Goal: Transaction & Acquisition: Purchase product/service

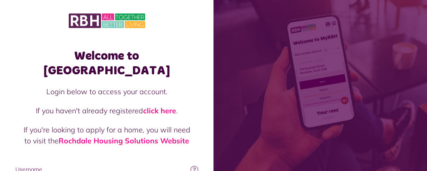
type input "**********"
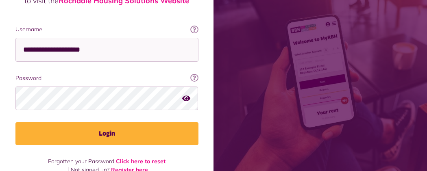
scroll to position [144, 0]
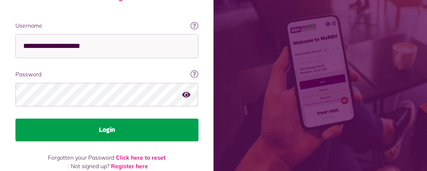
click at [198, 119] on button "Login" at bounding box center [106, 130] width 183 height 23
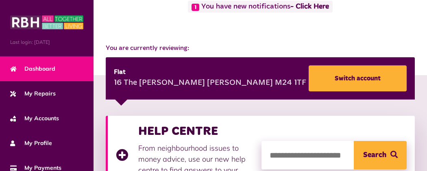
scroll to position [65, 0]
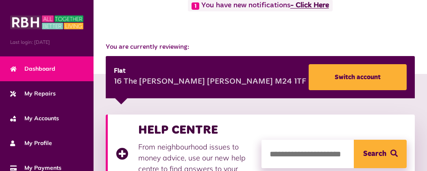
click at [290, 9] on link "- Click Here" at bounding box center [309, 5] width 39 height 7
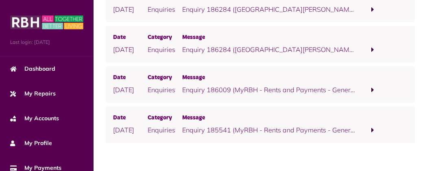
scroll to position [195, 0]
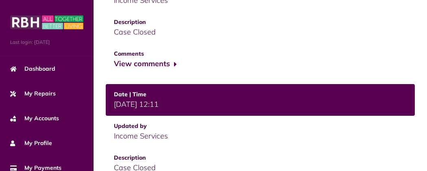
scroll to position [439, 0]
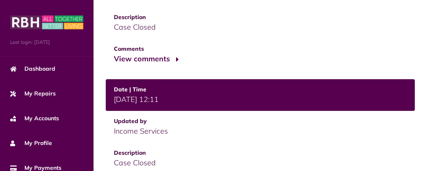
click at [114, 53] on button "View comments" at bounding box center [145, 59] width 63 height 12
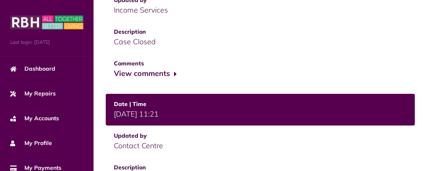
scroll to position [617, 0]
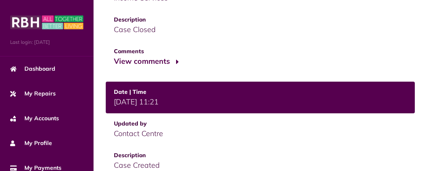
click at [114, 56] on button "View comments" at bounding box center [145, 62] width 63 height 12
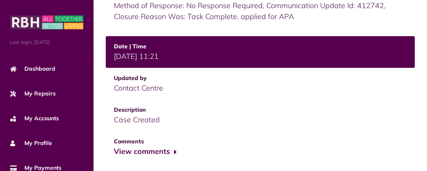
scroll to position [702, 0]
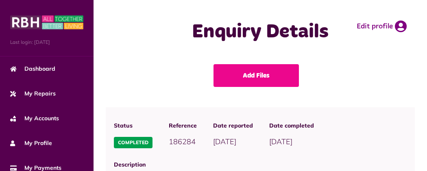
scroll to position [632, 0]
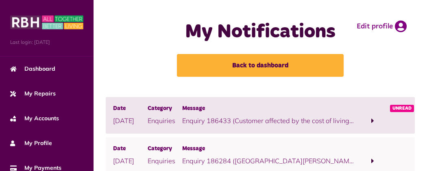
scroll to position [195, 0]
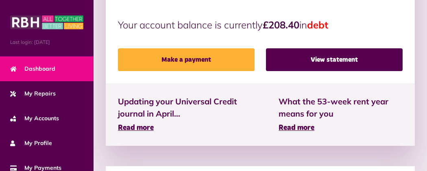
scroll to position [324, 0]
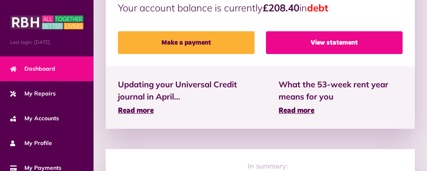
click at [308, 31] on link "View statement" at bounding box center [334, 42] width 137 height 23
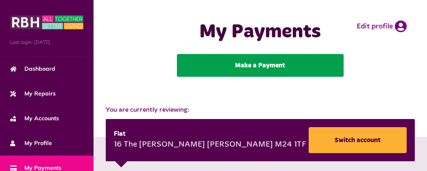
click at [230, 77] on link "Make a Payment" at bounding box center [260, 65] width 167 height 23
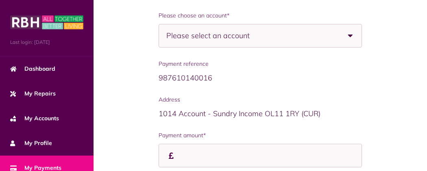
scroll to position [146, 0]
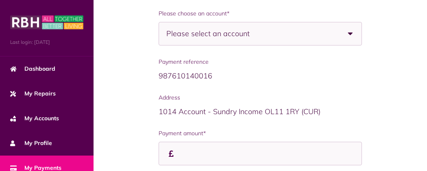
click at [229, 41] on div "Please select an account" at bounding box center [260, 34] width 203 height 24
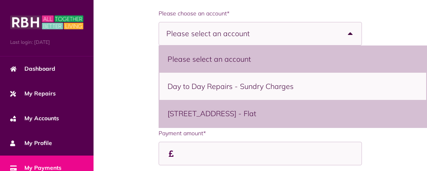
click at [203, 120] on li "16 The Moss, Middleton, M24 1TF - Flat" at bounding box center [292, 113] width 267 height 27
select select "**********"
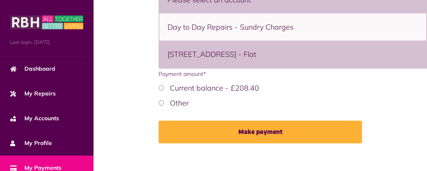
scroll to position [208, 0]
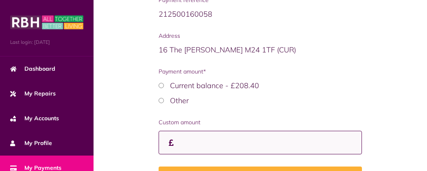
click at [0, 0] on input "Payment amount*" at bounding box center [0, 0] width 0 height 0
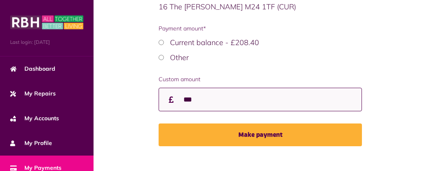
scroll to position [256, 0]
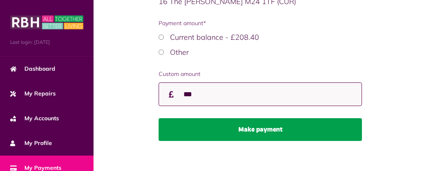
type input "***"
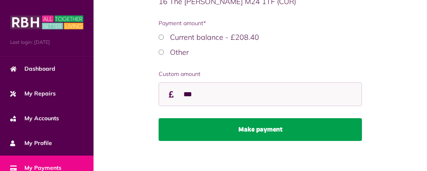
click at [274, 139] on button "Make payment" at bounding box center [260, 129] width 203 height 23
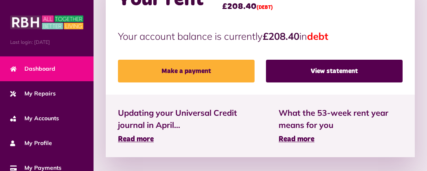
scroll to position [257, 0]
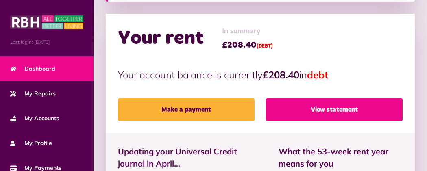
click at [340, 99] on link "View statement" at bounding box center [334, 109] width 137 height 23
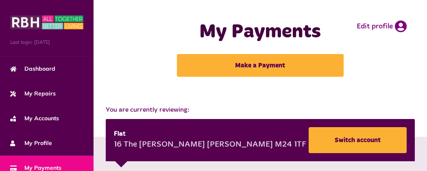
click at [0, 0] on button "Menu" at bounding box center [0, 0] width 0 height 0
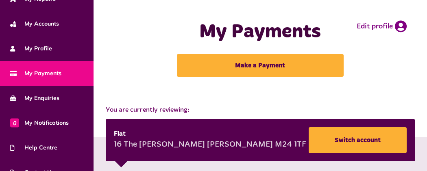
scroll to position [159, 0]
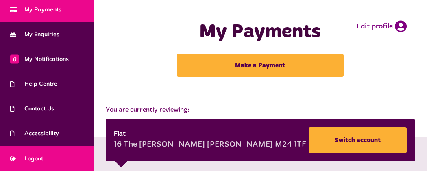
click at [50, 157] on link "Logout" at bounding box center [47, 158] width 94 height 25
